Goal: Information Seeking & Learning: Learn about a topic

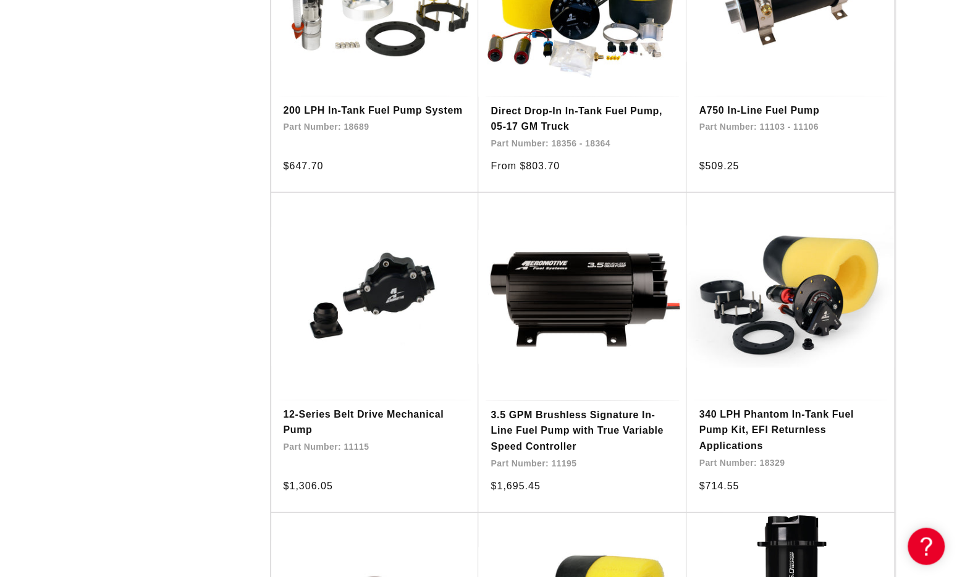
scroll to position [1993, 0]
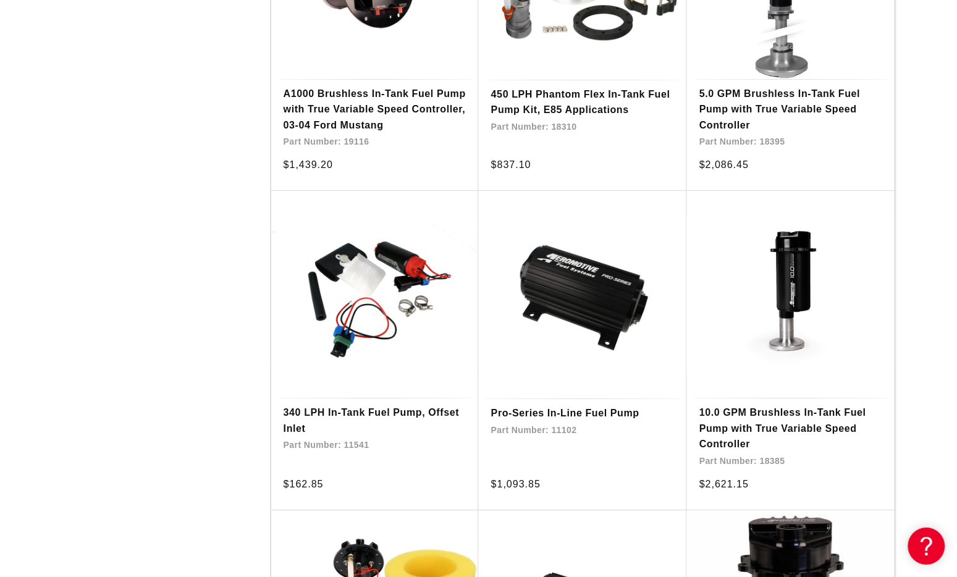
scroll to position [2646, 0]
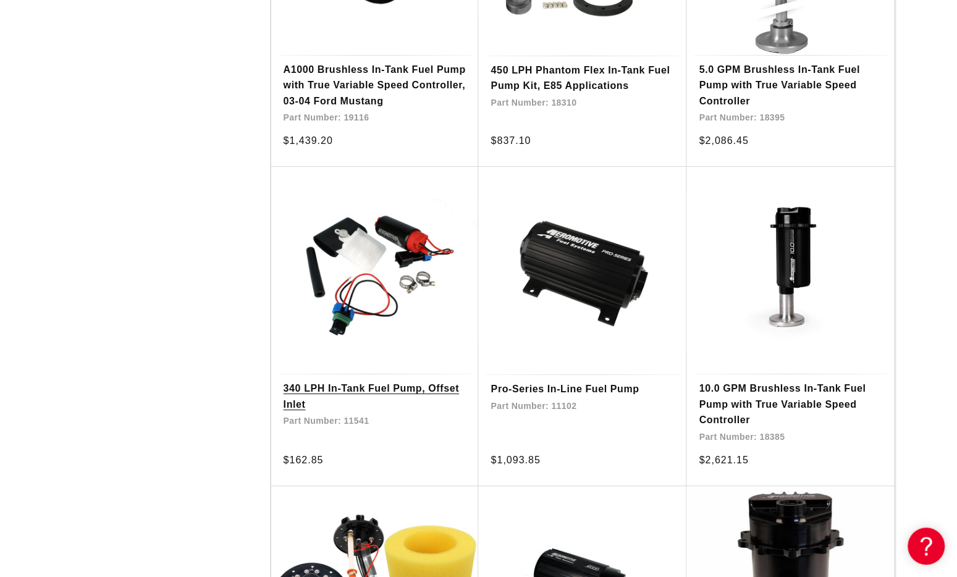
click at [363, 381] on link "340 LPH In-Tank Fuel Pump, Offset Inlet" at bounding box center [375, 397] width 183 height 32
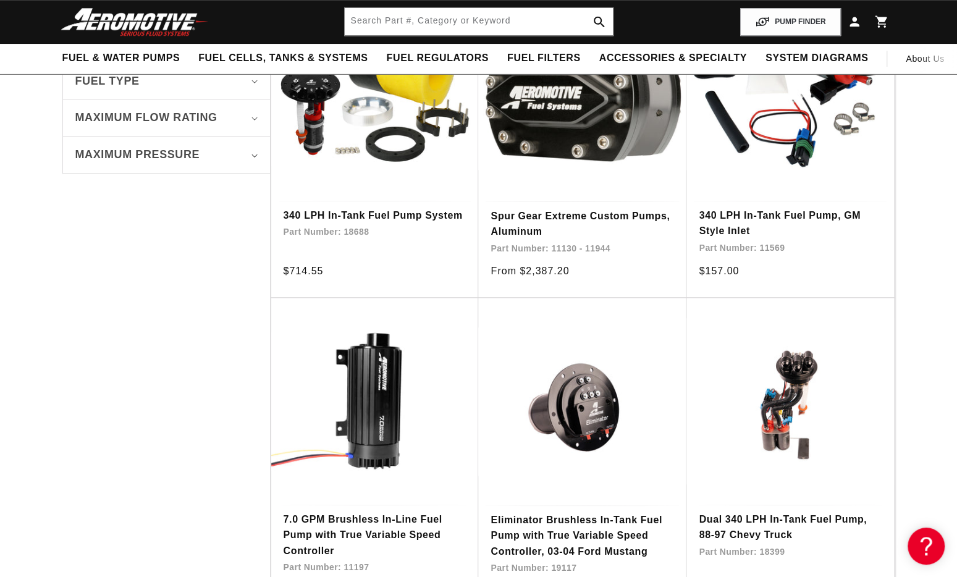
scroll to position [162, 0]
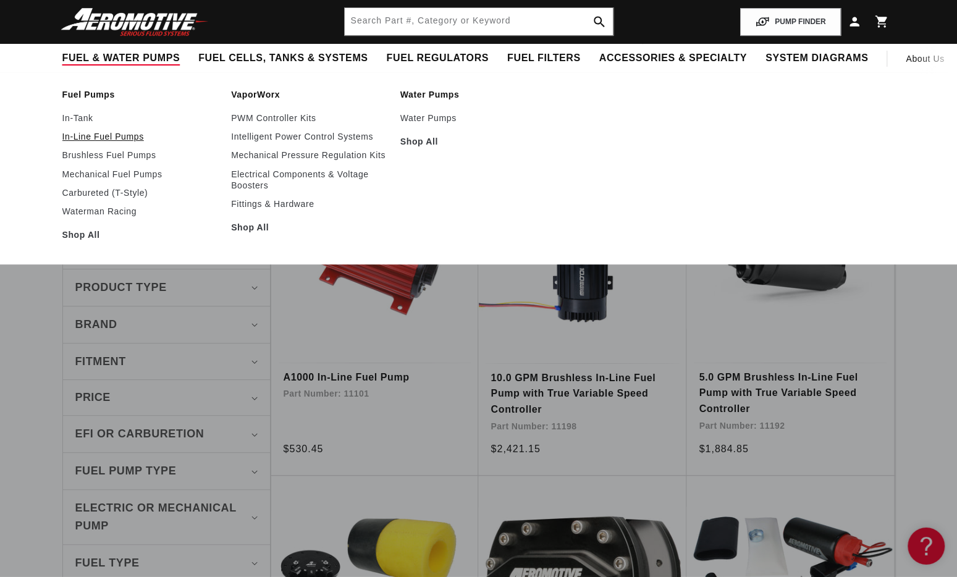
click at [101, 136] on link "In-Line Fuel Pumps" at bounding box center [140, 136] width 157 height 11
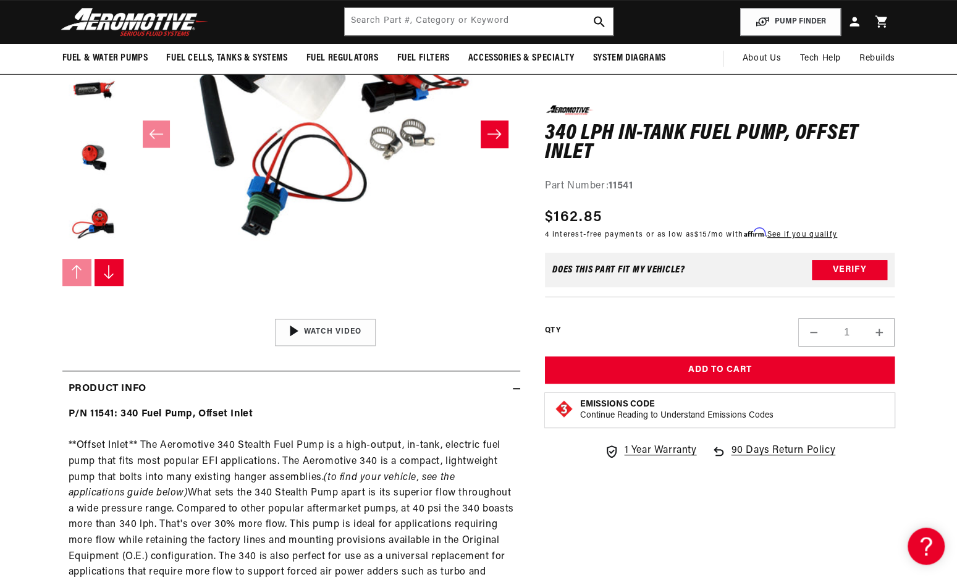
scroll to position [1180, 0]
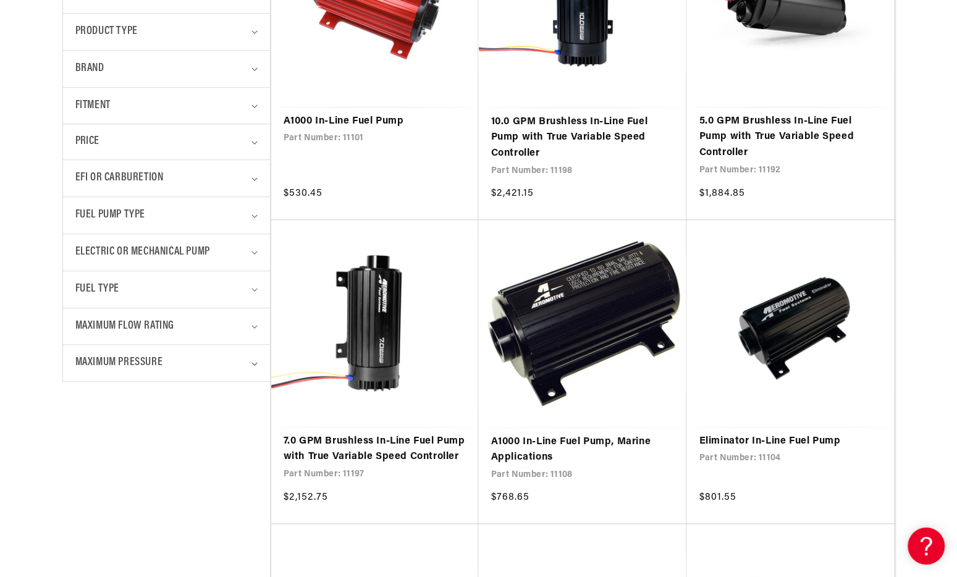
scroll to position [450, 0]
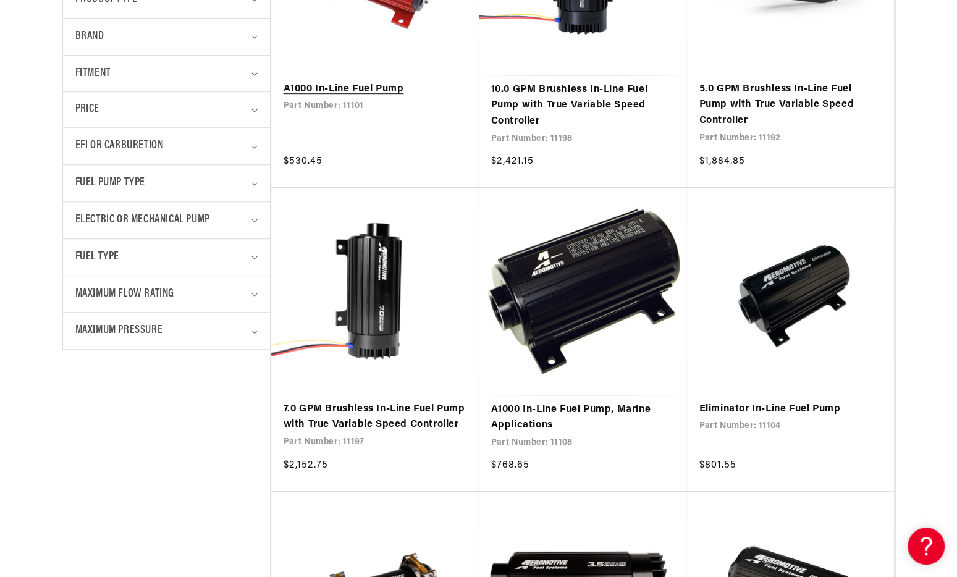
click at [357, 86] on link "A1000 In-Line Fuel Pump" at bounding box center [375, 90] width 183 height 16
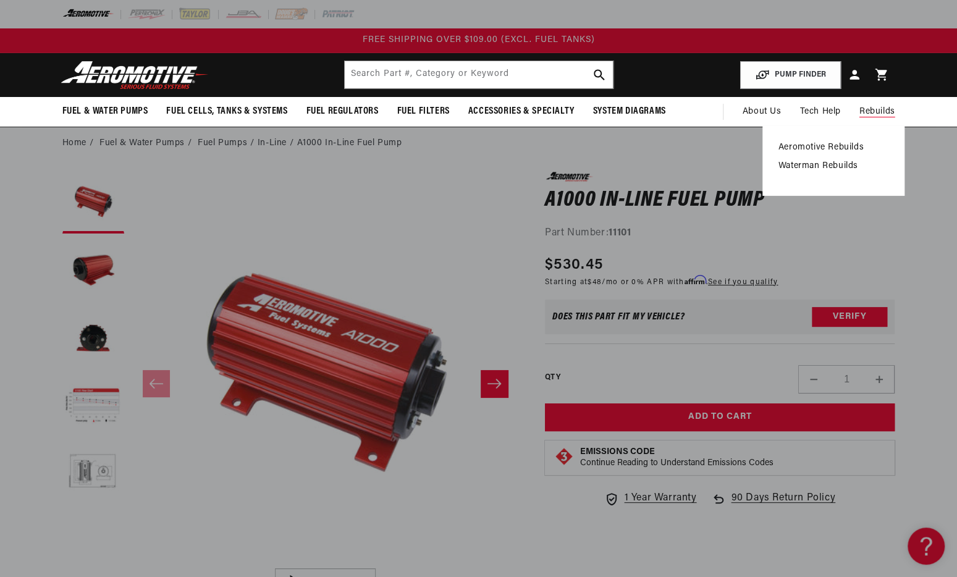
click at [850, 144] on link "Aeromotive Rebuilds" at bounding box center [834, 147] width 110 height 11
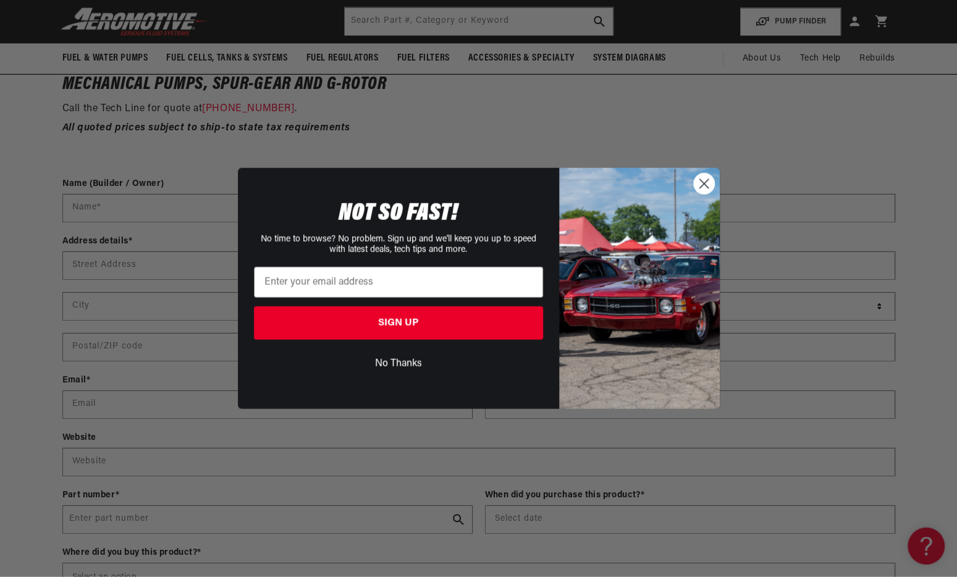
scroll to position [1527, 0]
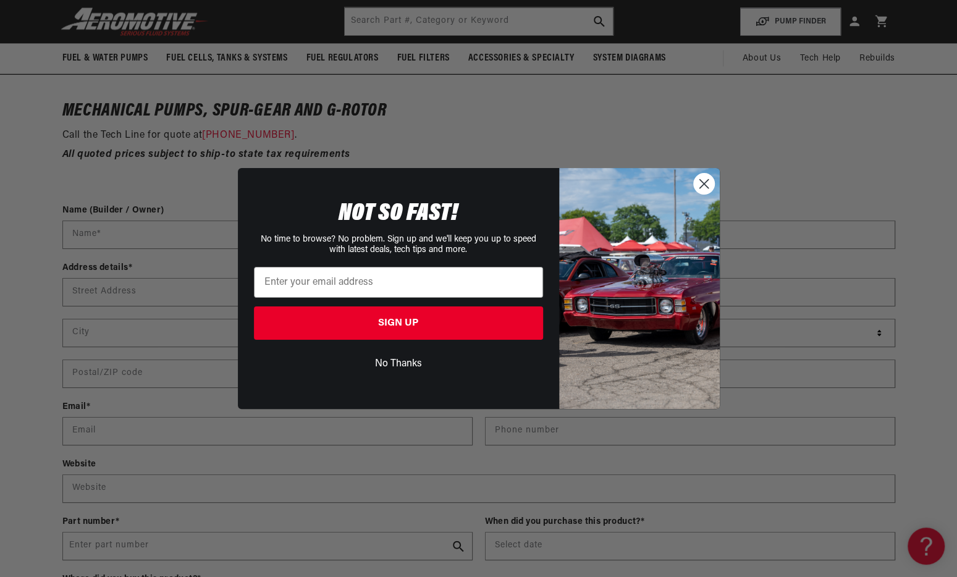
click at [706, 181] on circle "Close dialog" at bounding box center [703, 184] width 20 height 20
